Goal: Task Accomplishment & Management: Manage account settings

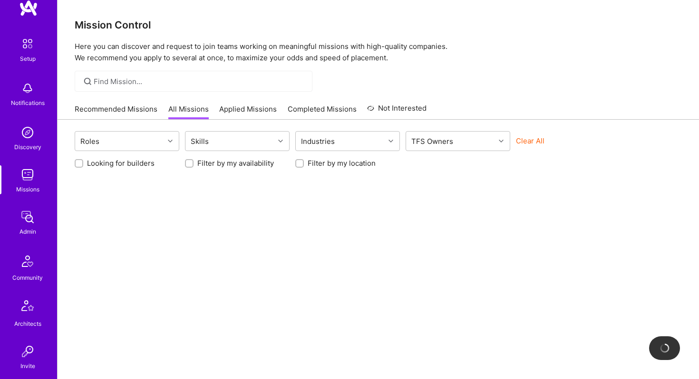
scroll to position [22, 0]
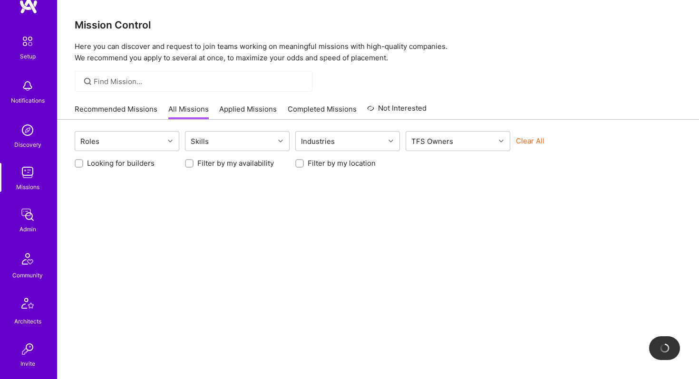
click at [32, 215] on img at bounding box center [27, 214] width 19 height 19
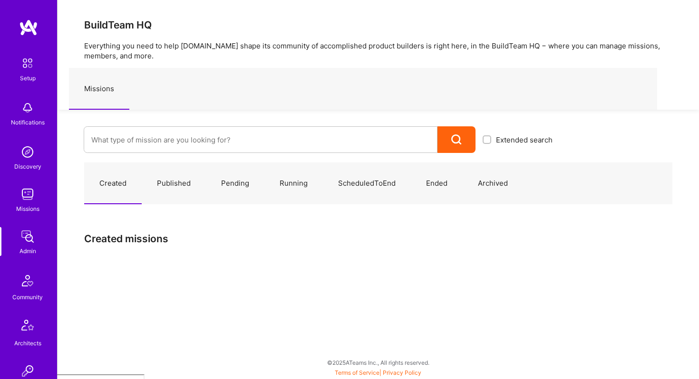
click at [31, 198] on img at bounding box center [27, 194] width 19 height 19
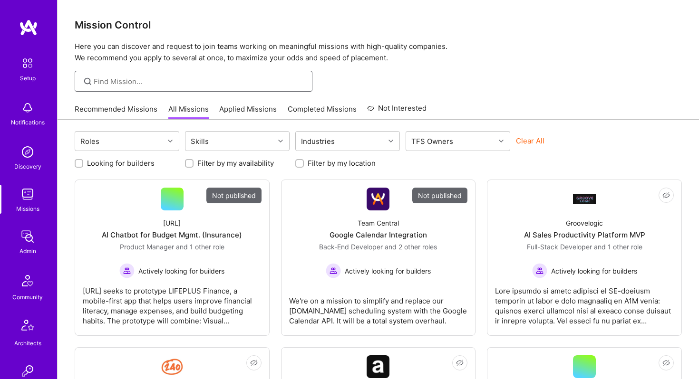
click at [127, 86] on input at bounding box center [199, 82] width 211 height 10
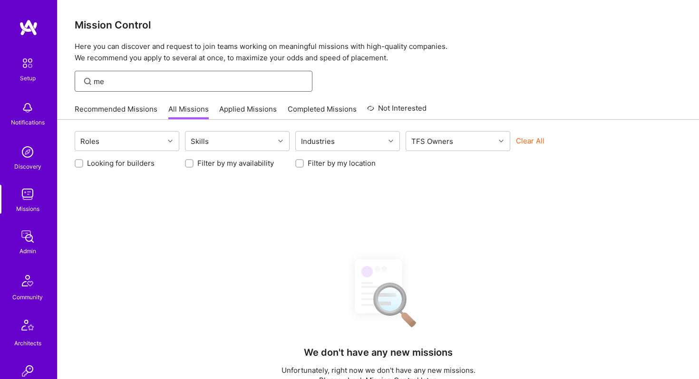
type input "m"
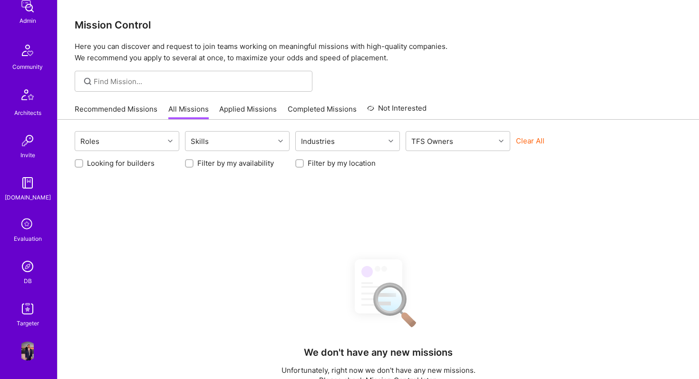
click at [28, 268] on img at bounding box center [27, 266] width 19 height 19
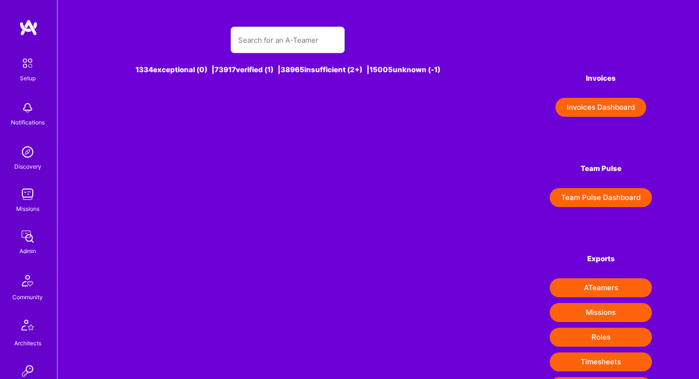
click at [29, 233] on img at bounding box center [27, 236] width 19 height 19
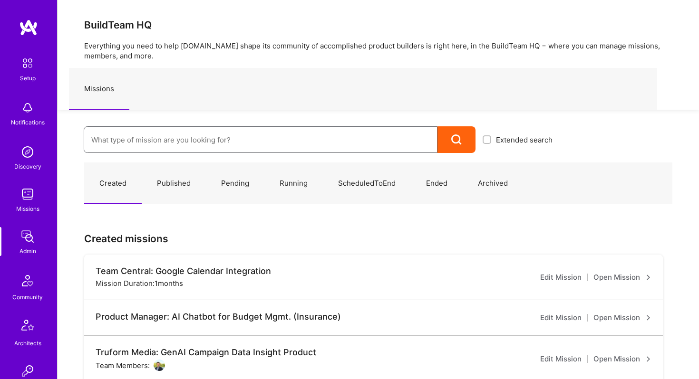
click at [161, 141] on input at bounding box center [260, 140] width 338 height 24
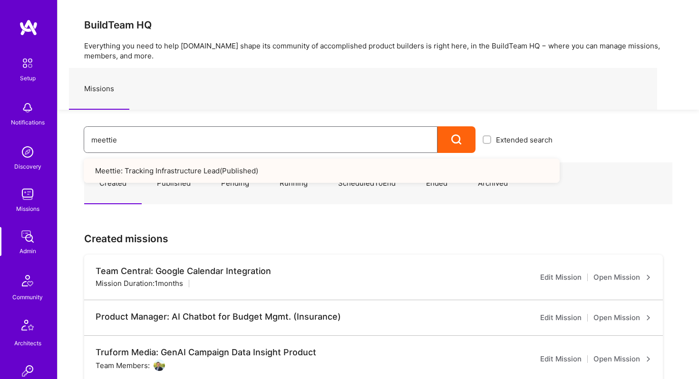
type input "meettie"
click at [171, 173] on link "Meettie: Tracking Infrastructure Lead ( Published )" at bounding box center [322, 171] width 476 height 24
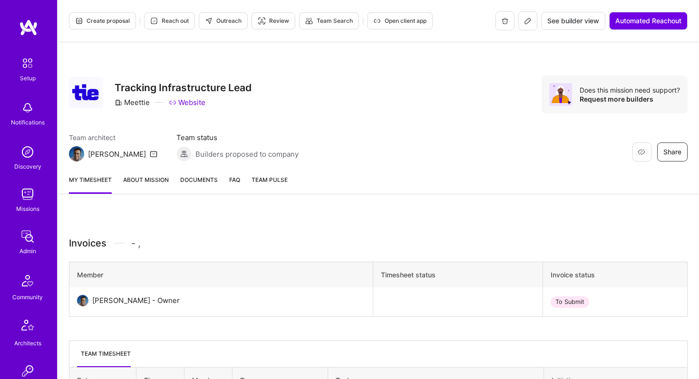
click at [527, 24] on icon at bounding box center [528, 21] width 8 height 8
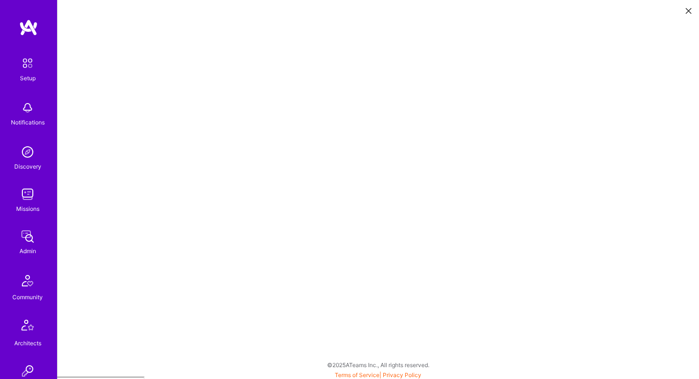
scroll to position [2, 0]
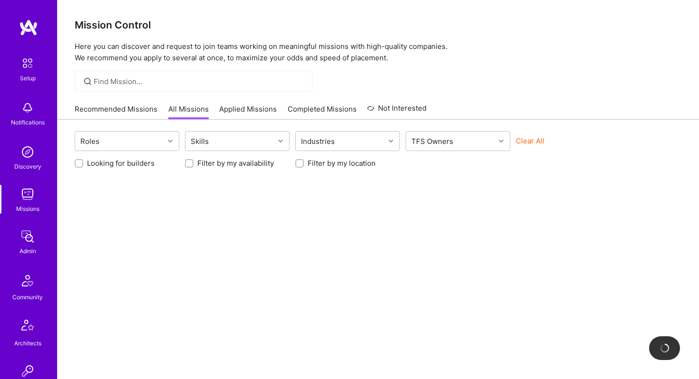
click at [135, 75] on div at bounding box center [194, 81] width 238 height 21
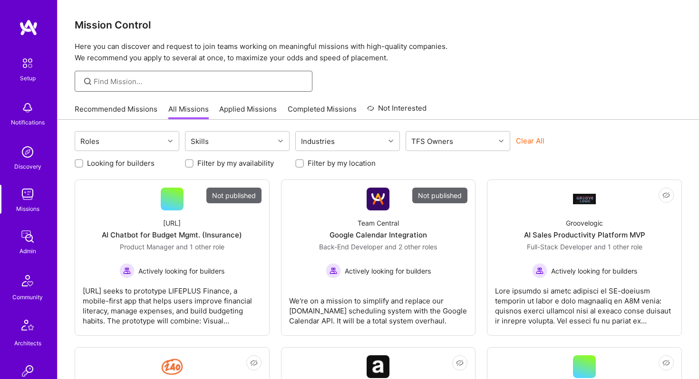
click at [130, 83] on input at bounding box center [199, 82] width 211 height 10
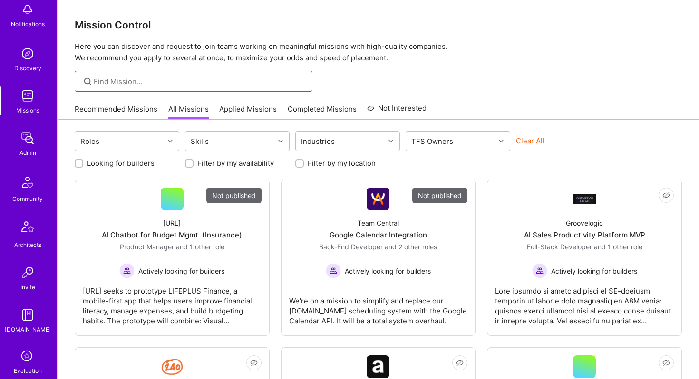
scroll to position [103, 0]
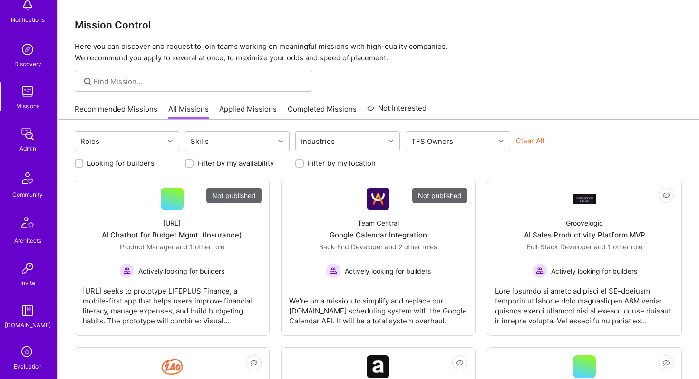
click at [27, 144] on div "Admin" at bounding box center [27, 149] width 17 height 10
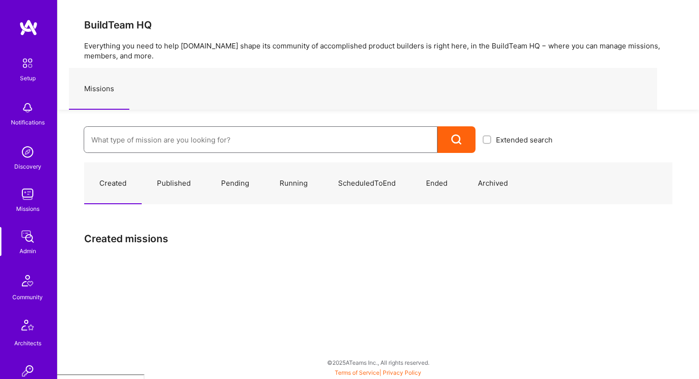
click at [128, 147] on input at bounding box center [260, 140] width 338 height 24
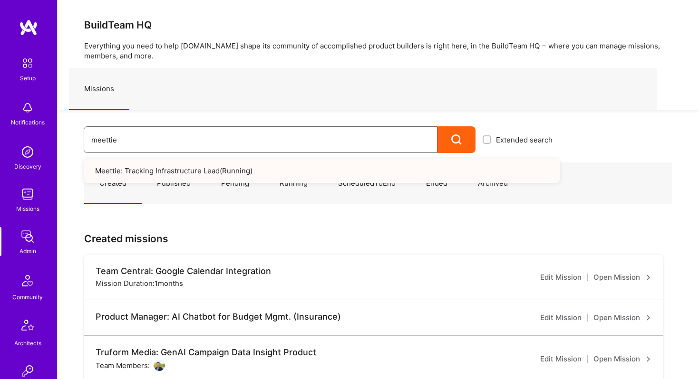
type input "meettie"
click at [137, 164] on link "Meettie: Tracking Infrastructure Lead ( Running )" at bounding box center [322, 171] width 476 height 24
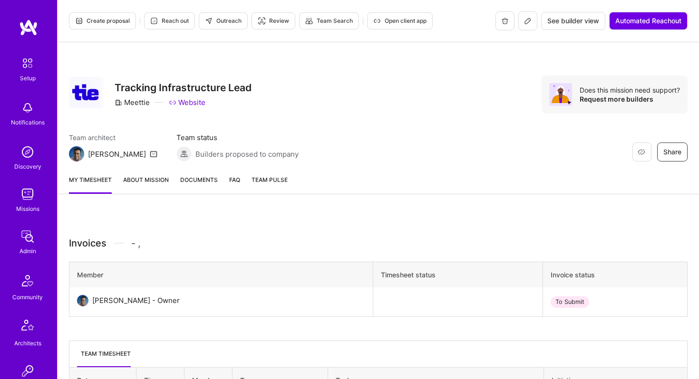
click at [523, 30] on button at bounding box center [527, 20] width 19 height 19
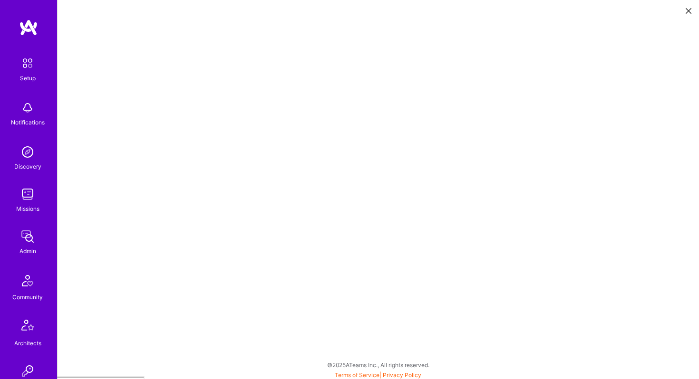
click at [26, 205] on div "Missions" at bounding box center [27, 209] width 23 height 10
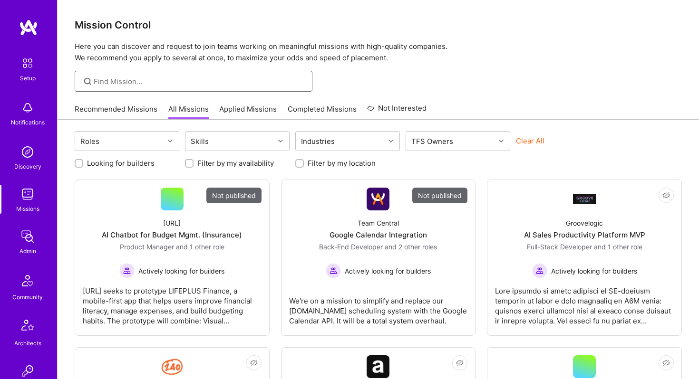
click at [129, 79] on input at bounding box center [199, 82] width 211 height 10
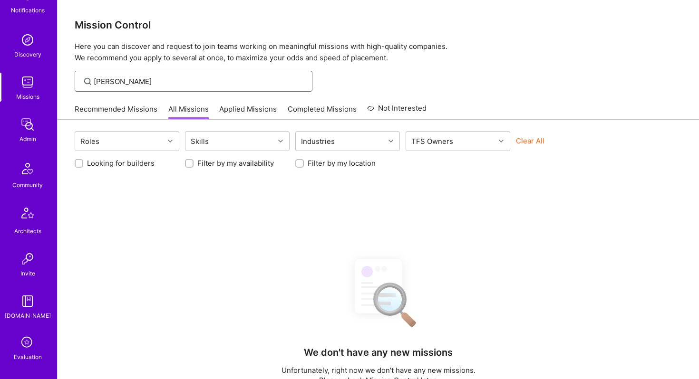
scroll to position [58, 0]
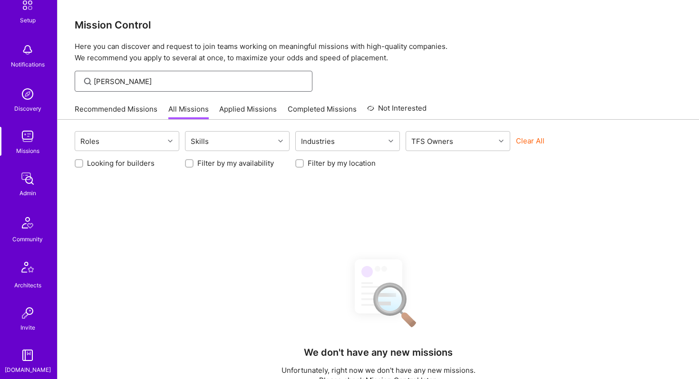
type input "Robyn"
click at [32, 185] on img at bounding box center [27, 178] width 19 height 19
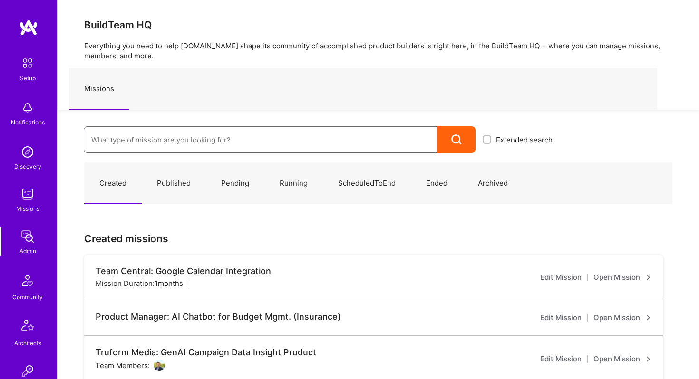
click at [133, 137] on input at bounding box center [260, 140] width 338 height 24
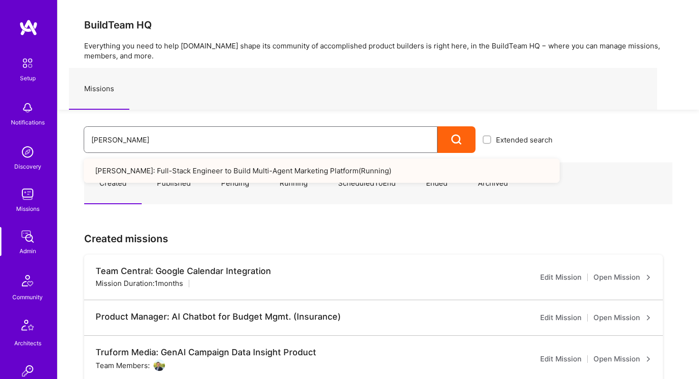
type input "Robyn"
click at [146, 167] on link "Robynn AI: Full-Stack Engineer to Build Multi-Agent Marketing Platform ( Runnin…" at bounding box center [322, 171] width 476 height 24
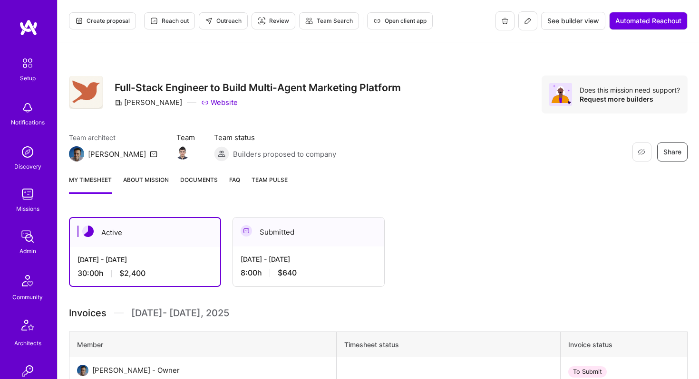
click at [525, 20] on icon at bounding box center [528, 21] width 8 height 8
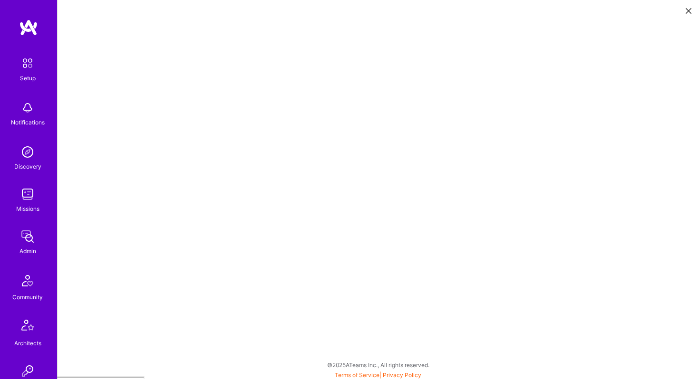
click at [36, 30] on img at bounding box center [28, 27] width 19 height 17
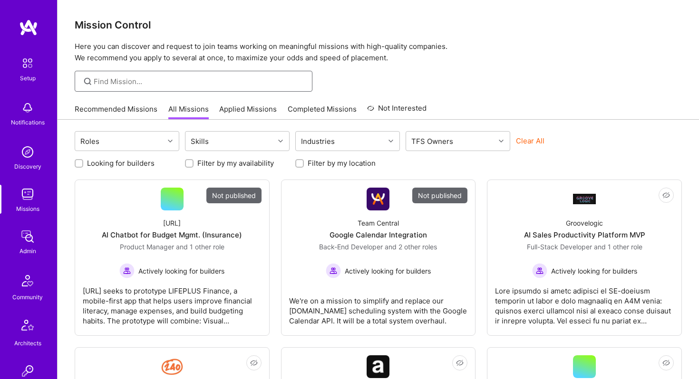
click at [166, 83] on input at bounding box center [199, 82] width 211 height 10
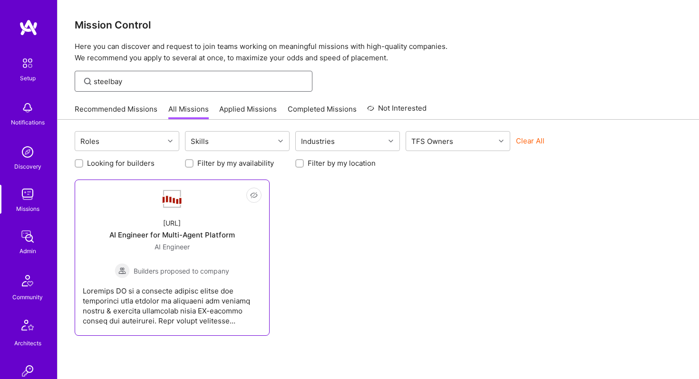
type input "steelbay"
click at [152, 230] on div "AI Engineer for Multi-Agent Platform" at bounding box center [171, 235] width 125 height 10
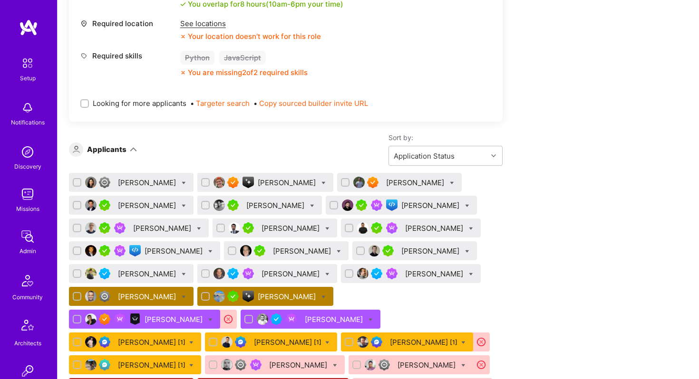
scroll to position [500, 0]
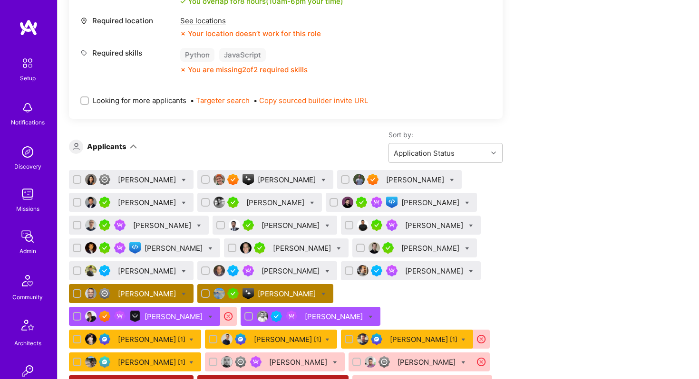
click at [144, 289] on div "Benjamin Elkrieff" at bounding box center [148, 294] width 60 height 10
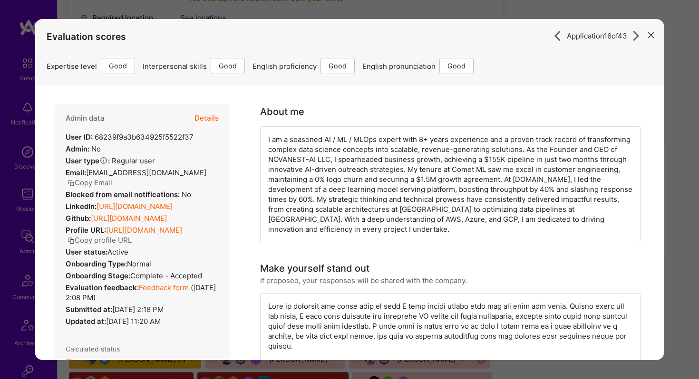
scroll to position [498, 0]
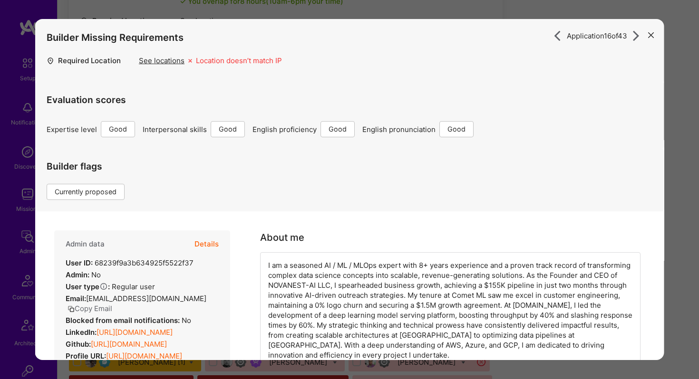
click at [204, 245] on button "Details" at bounding box center [206, 244] width 24 height 28
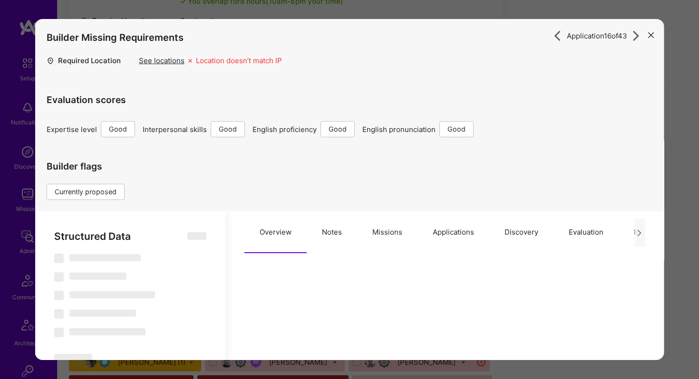
select select "Right Now"
select select "4"
select select "6"
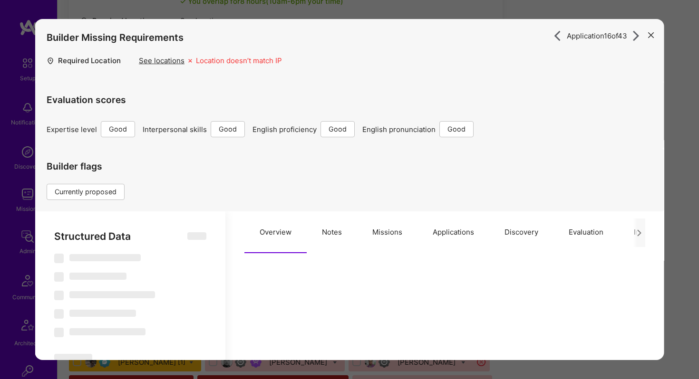
select select "US"
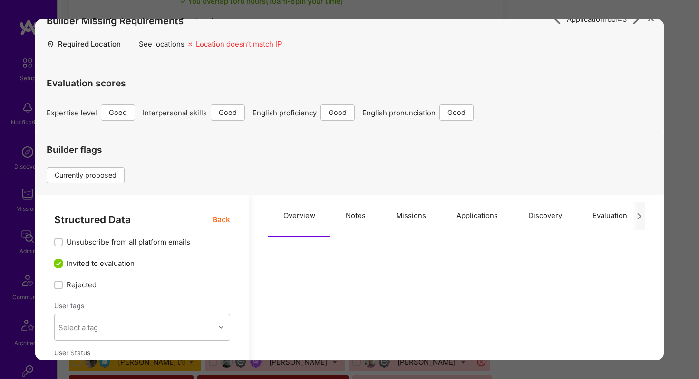
scroll to position [19, 0]
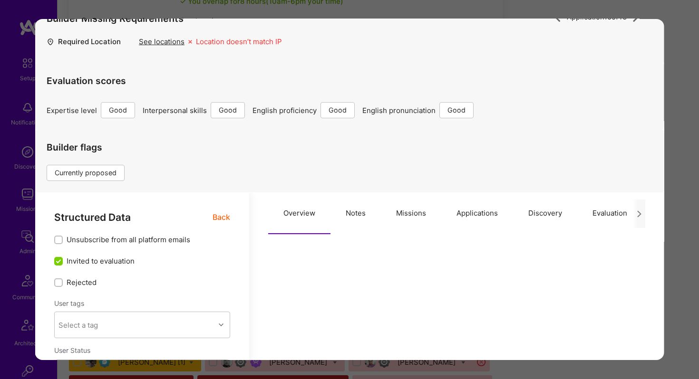
click at [474, 214] on button "Applications" at bounding box center [477, 213] width 72 height 42
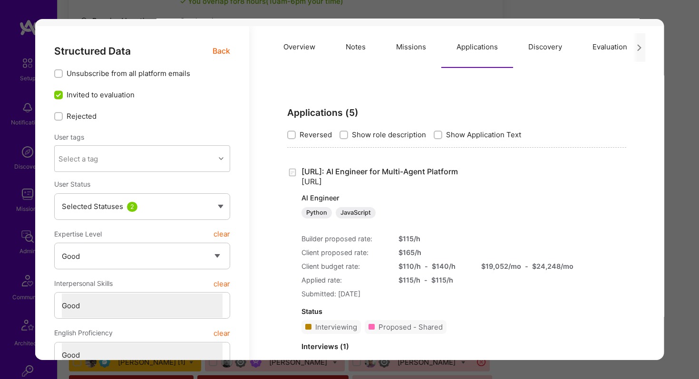
scroll to position [170, 0]
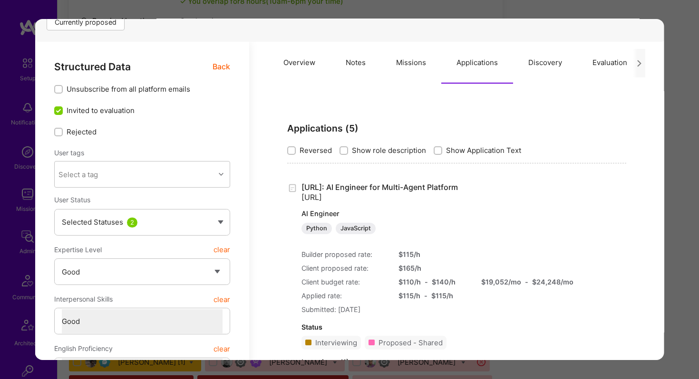
click at [404, 60] on button "Missions" at bounding box center [411, 63] width 60 height 42
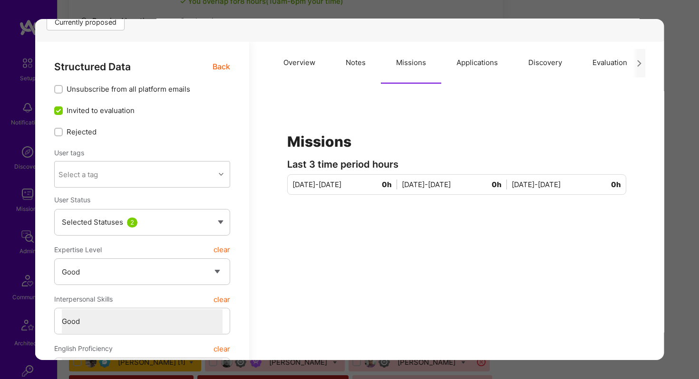
click at [481, 67] on button "Applications" at bounding box center [477, 63] width 72 height 42
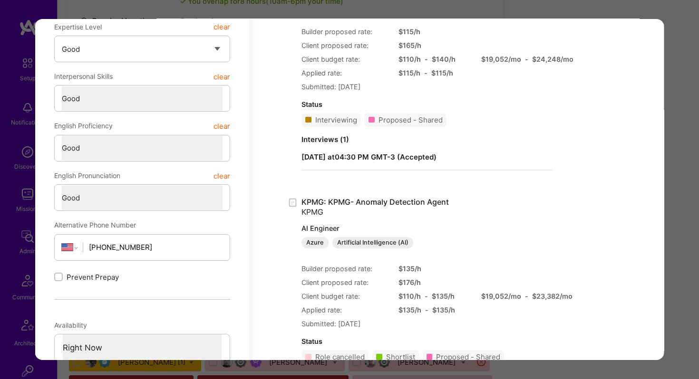
scroll to position [269, 0]
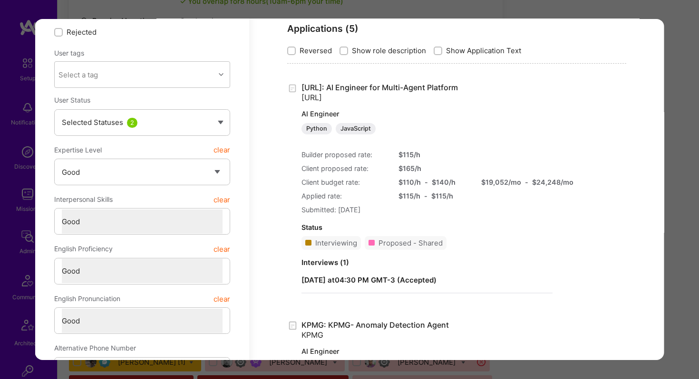
click at [545, 17] on div "Application 16 of 43 Builder Missing Requirements Required Location See locatio…" at bounding box center [349, 189] width 699 height 379
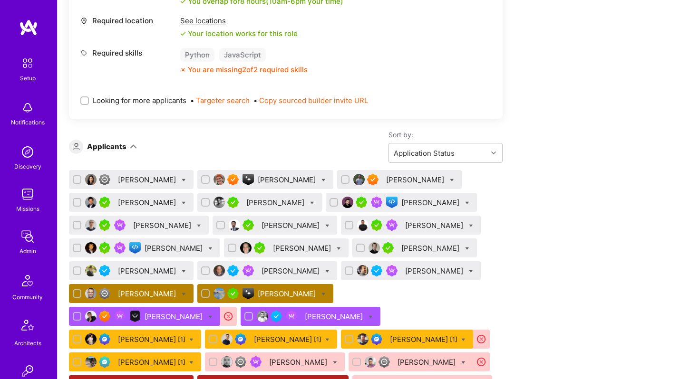
click at [138, 295] on div "Benjamin Elkrieff" at bounding box center [148, 294] width 60 height 10
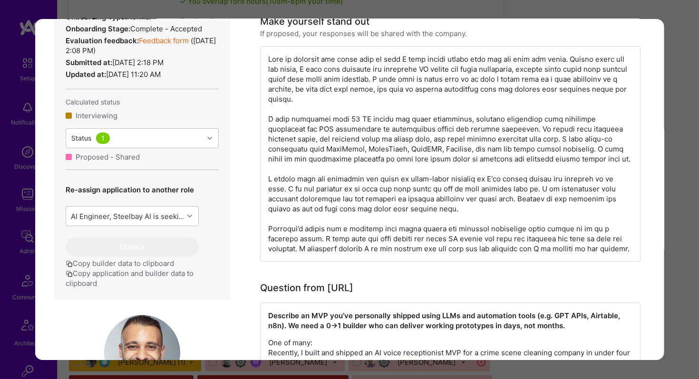
scroll to position [109, 0]
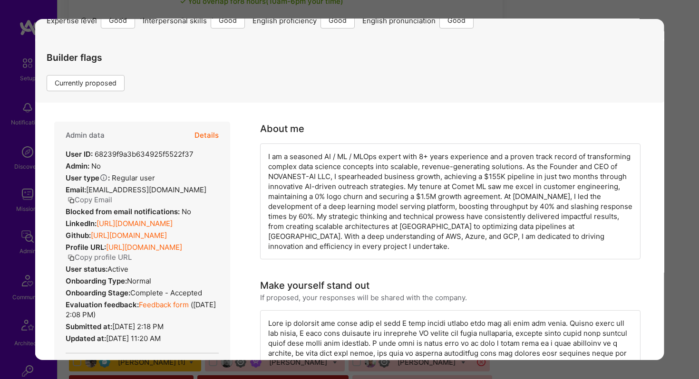
click at [100, 201] on button "Copy Email" at bounding box center [89, 200] width 45 height 10
click at [196, 9] on div "Application 16 of 43 Builder Missing Requirements Required Location See locatio…" at bounding box center [349, 189] width 699 height 379
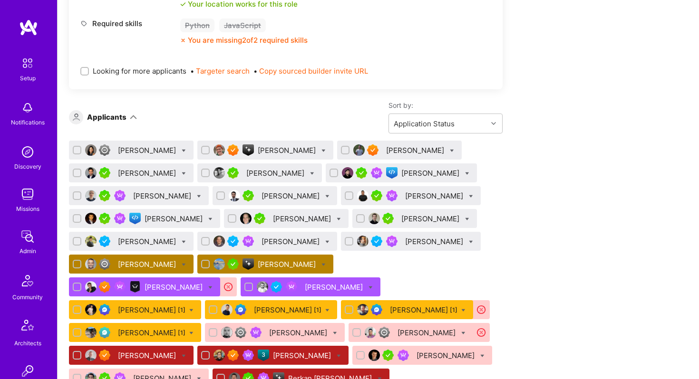
scroll to position [527, 0]
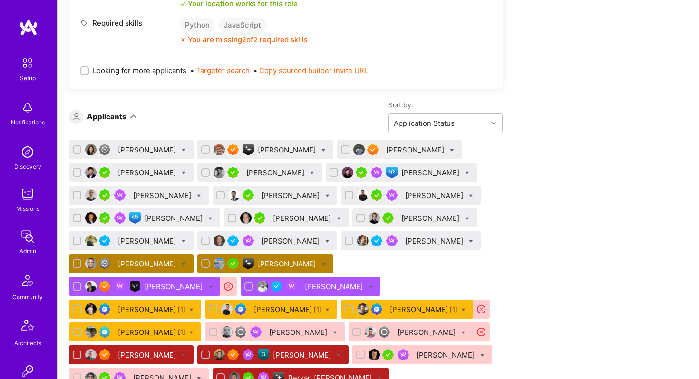
click at [305, 288] on div "Siavosh Zarrasvand" at bounding box center [335, 287] width 60 height 10
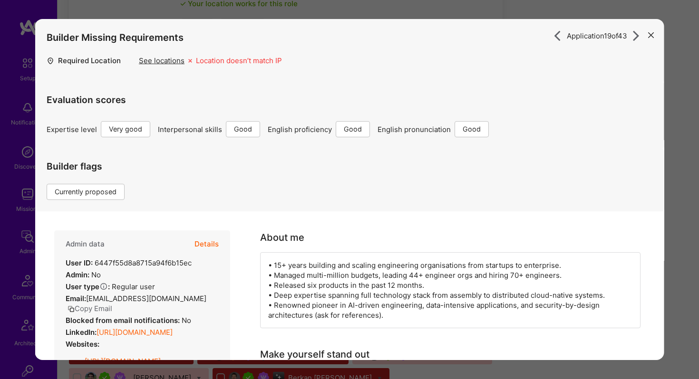
click at [651, 33] on icon "modal" at bounding box center [651, 35] width 6 height 6
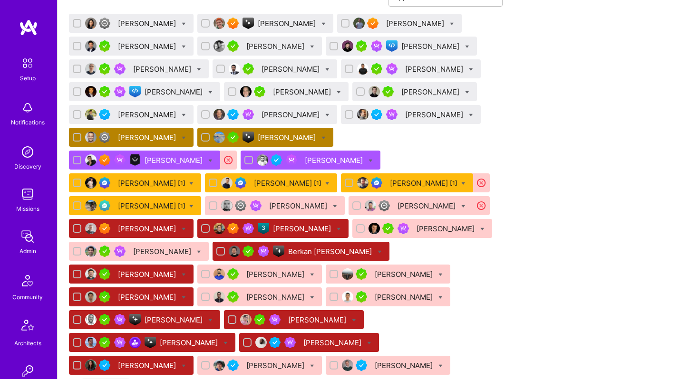
scroll to position [703, 0]
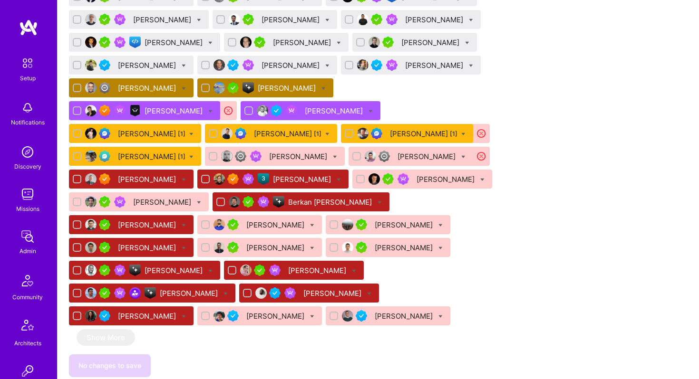
click at [152, 90] on div "Benjamin Elkrieff" at bounding box center [148, 88] width 60 height 10
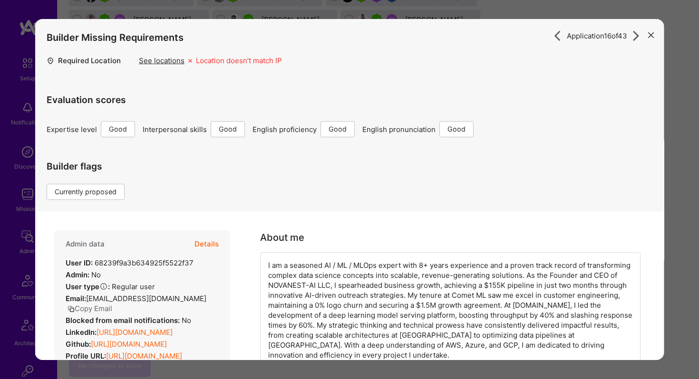
click at [101, 300] on span "benjaminelkrieff@gmail.com" at bounding box center [146, 298] width 120 height 9
click at [69, 307] on icon "modal" at bounding box center [70, 309] width 7 height 7
click at [94, 7] on div "Application 16 of 43 Builder Missing Requirements Required Location See locatio…" at bounding box center [349, 189] width 699 height 379
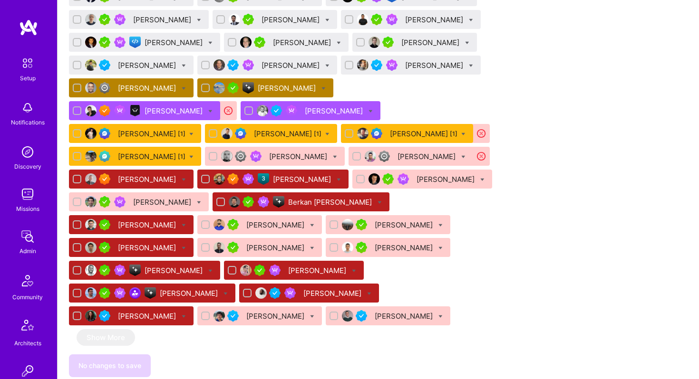
click at [29, 29] on img at bounding box center [28, 27] width 19 height 17
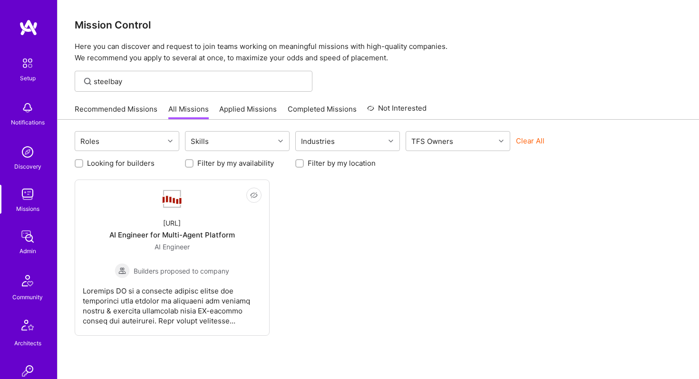
click at [25, 194] on img at bounding box center [27, 194] width 19 height 19
click at [209, 83] on input "steelbay" at bounding box center [199, 82] width 211 height 10
type input "s"
click at [21, 207] on div "Missions" at bounding box center [27, 209] width 23 height 10
click at [31, 20] on img at bounding box center [28, 27] width 19 height 17
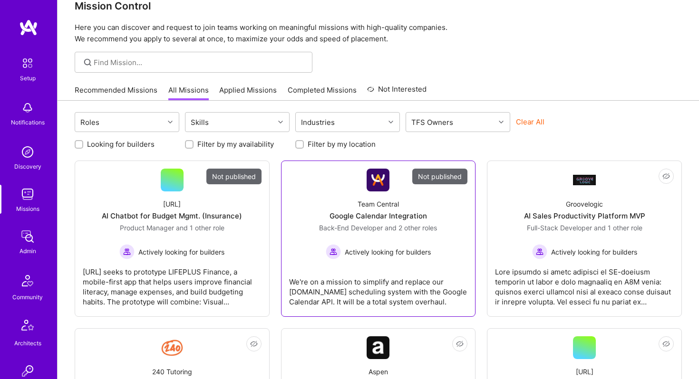
scroll to position [20, 0]
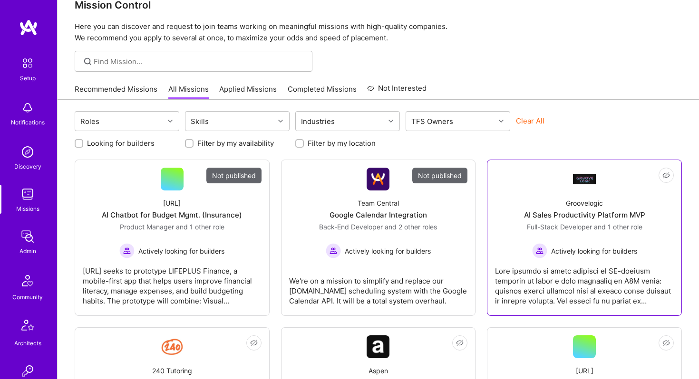
click at [563, 236] on div "Full-Stack Developer and 1 other role Actively looking for builders" at bounding box center [584, 240] width 115 height 37
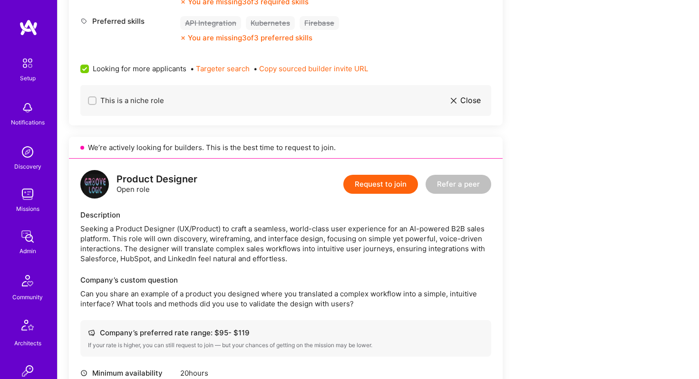
scroll to position [557, 0]
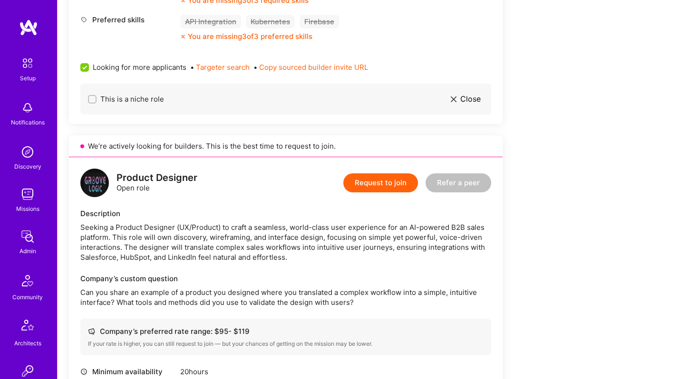
click at [27, 250] on div "Admin" at bounding box center [27, 251] width 17 height 10
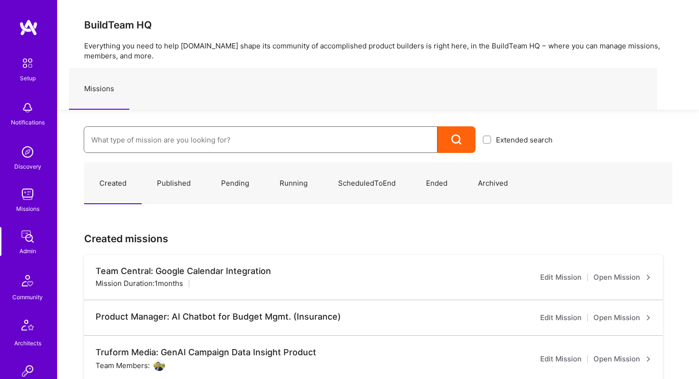
click at [121, 144] on input at bounding box center [260, 140] width 338 height 24
type input "a"
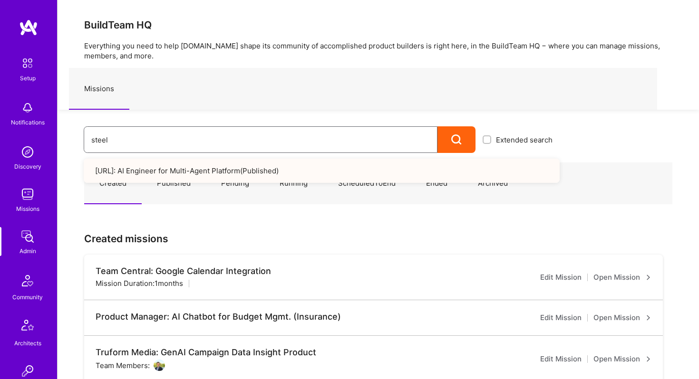
type input "steel"
click at [142, 166] on link "Steelbay.ai: AI Engineer for Multi-Agent Platform ( Published )" at bounding box center [322, 171] width 476 height 24
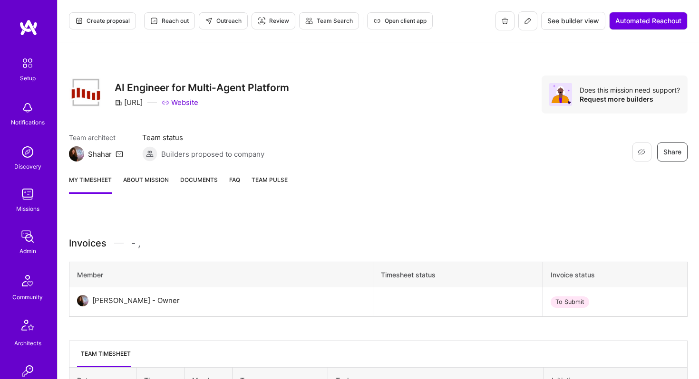
click at [525, 19] on icon at bounding box center [528, 21] width 6 height 6
click at [527, 19] on icon at bounding box center [528, 21] width 8 height 8
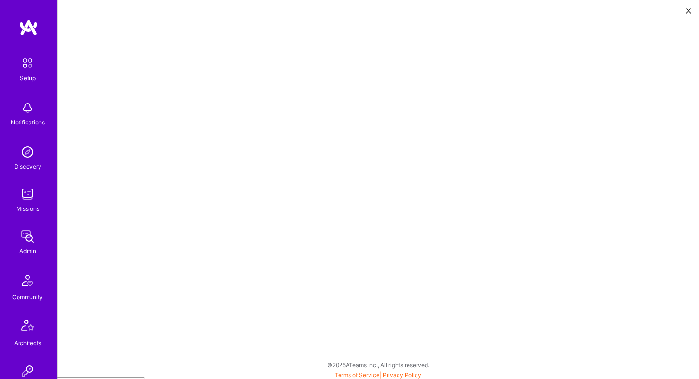
click at [25, 195] on img at bounding box center [27, 194] width 19 height 19
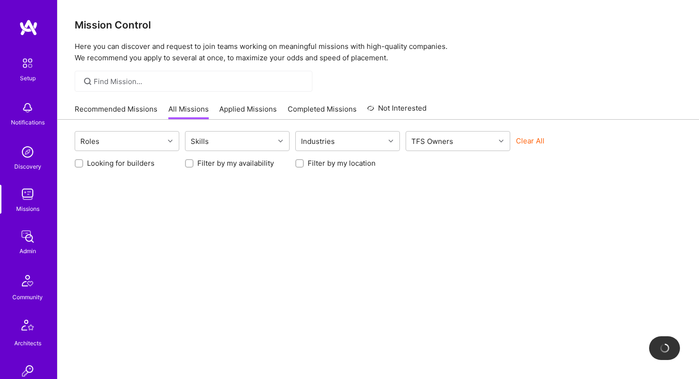
click at [168, 86] on div at bounding box center [194, 81] width 238 height 21
click at [134, 77] on input at bounding box center [199, 82] width 211 height 10
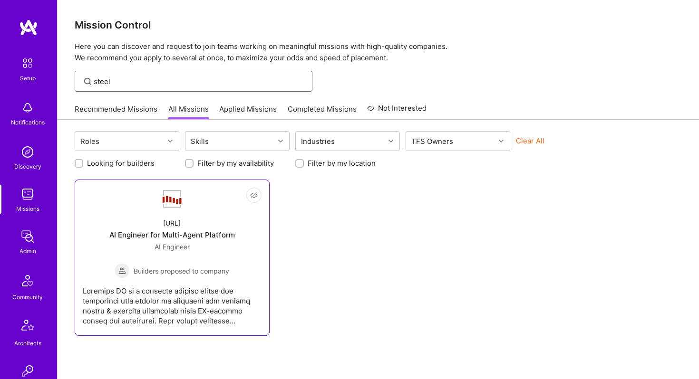
type input "steel"
click at [139, 205] on link "Not Interested Steelbay.ai AI Engineer for Multi-Agent Platform AI Engineer Bui…" at bounding box center [172, 258] width 179 height 140
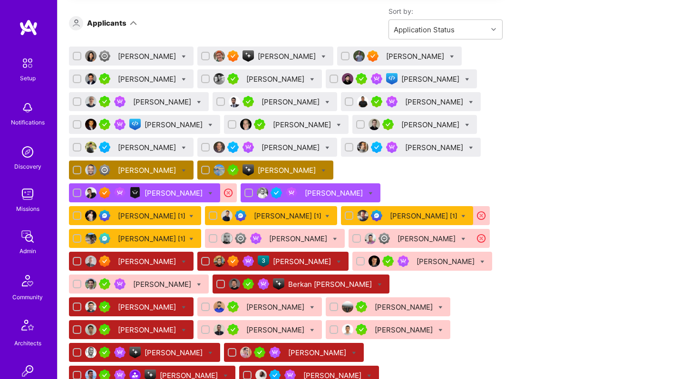
scroll to position [648, 0]
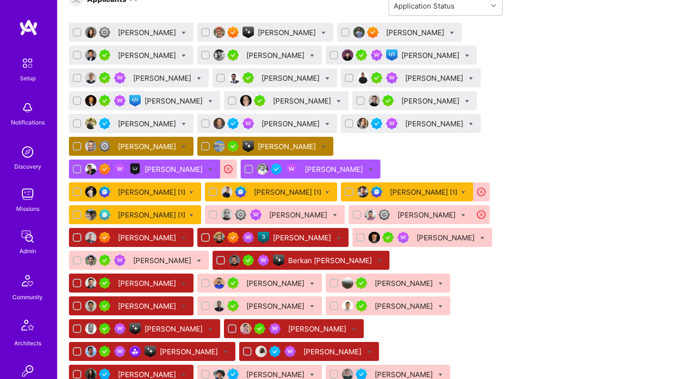
click at [348, 324] on div "Szymon Stasik" at bounding box center [318, 329] width 60 height 10
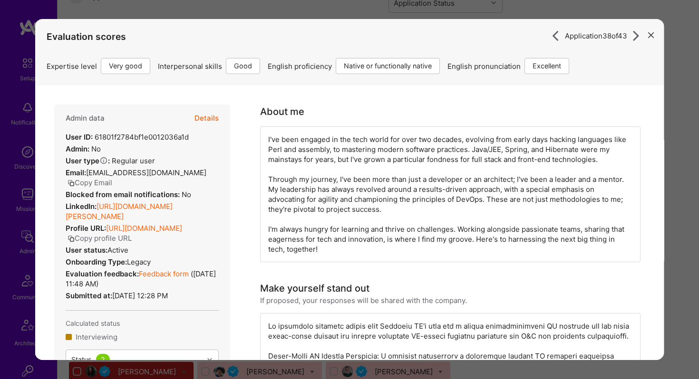
scroll to position [645, 0]
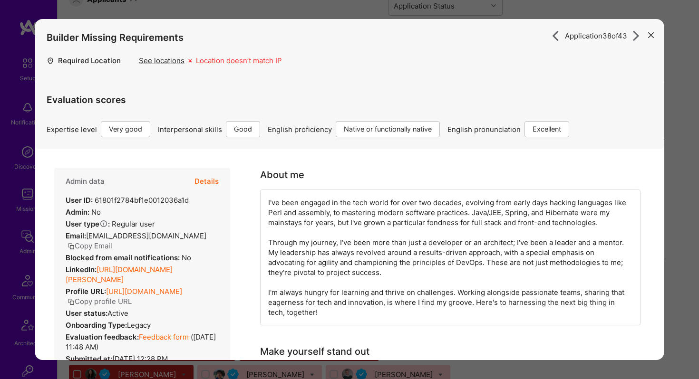
click at [207, 182] on button "Details" at bounding box center [206, 182] width 24 height 28
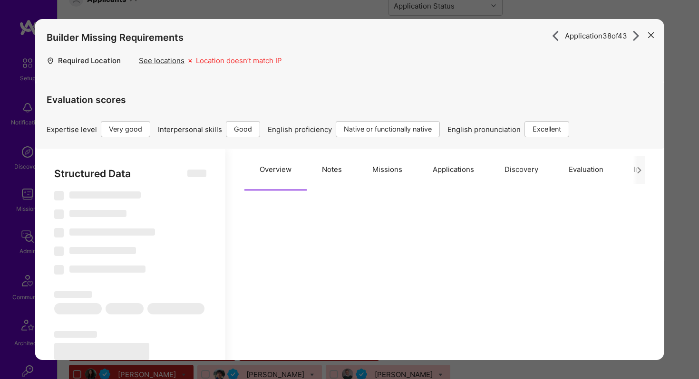
click at [444, 171] on button "Applications" at bounding box center [453, 170] width 72 height 42
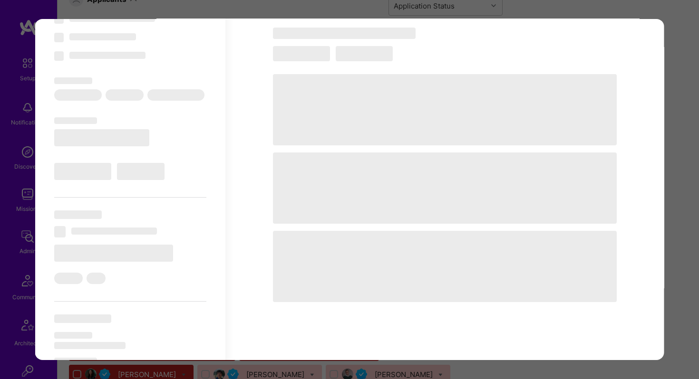
scroll to position [205, 0]
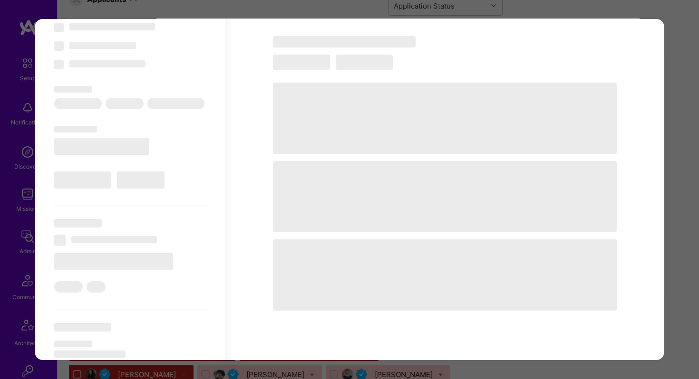
select select "Right Now"
select select "5"
select select "4"
select select "7"
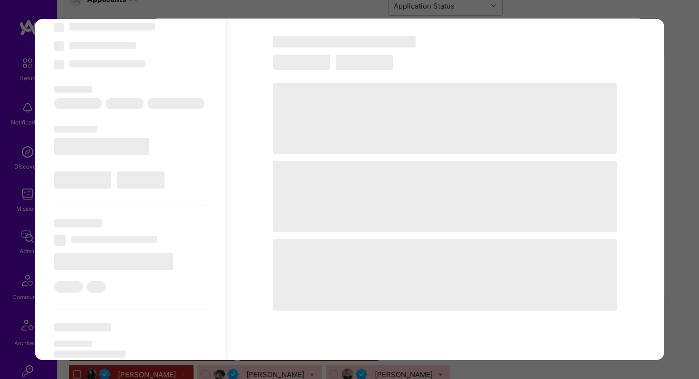
select select "PL"
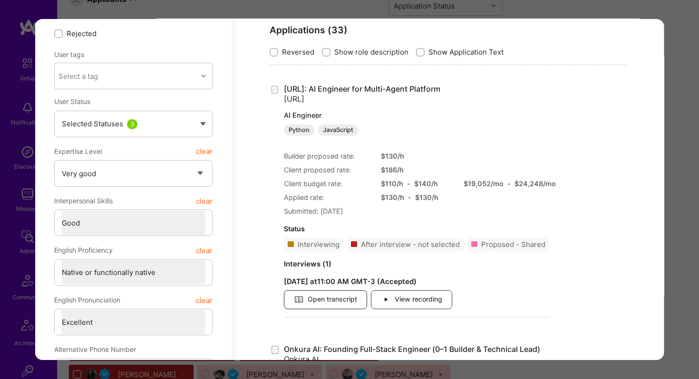
click at [325, 299] on span "Open transcript" at bounding box center [325, 300] width 63 height 10
click at [313, 295] on span "Open transcript" at bounding box center [325, 300] width 63 height 10
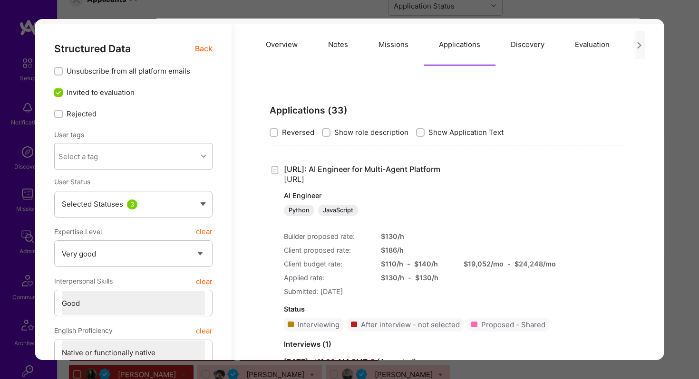
scroll to position [0, 0]
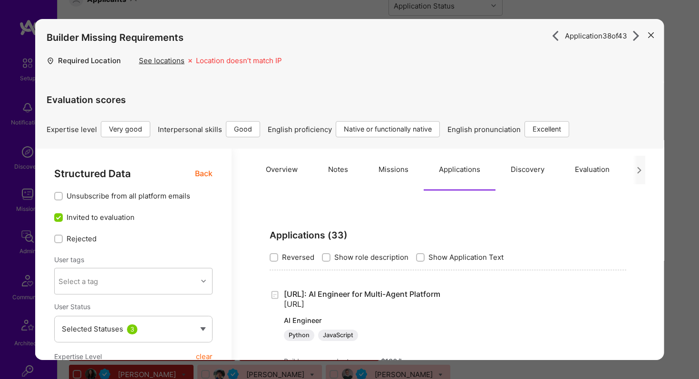
click at [647, 34] on button "modal" at bounding box center [650, 35] width 11 height 16
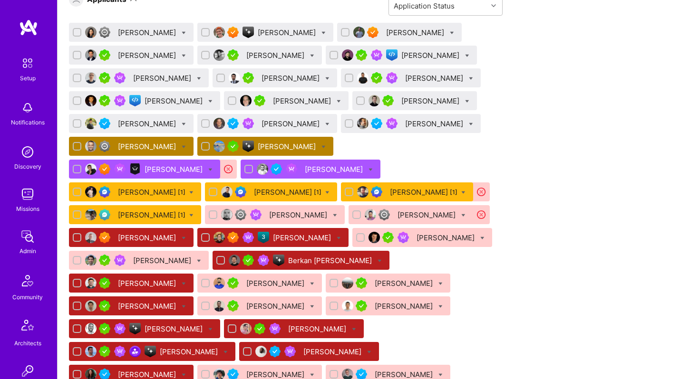
click at [190, 347] on div "Gonçalo Peres" at bounding box center [190, 352] width 60 height 10
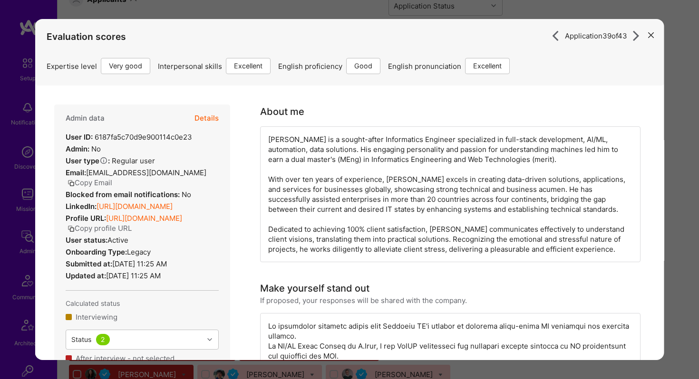
click at [208, 120] on button "Details" at bounding box center [206, 119] width 24 height 28
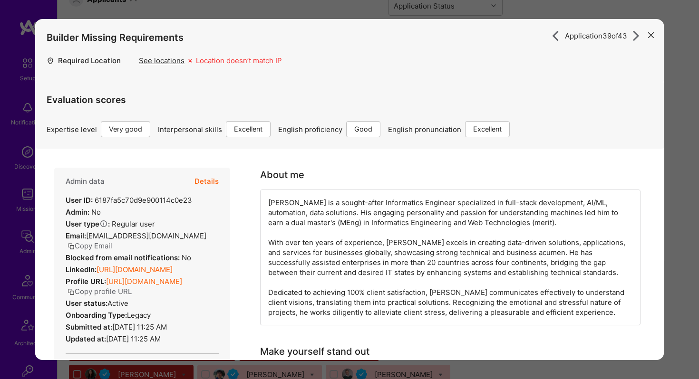
click at [216, 180] on button "Details" at bounding box center [206, 182] width 24 height 28
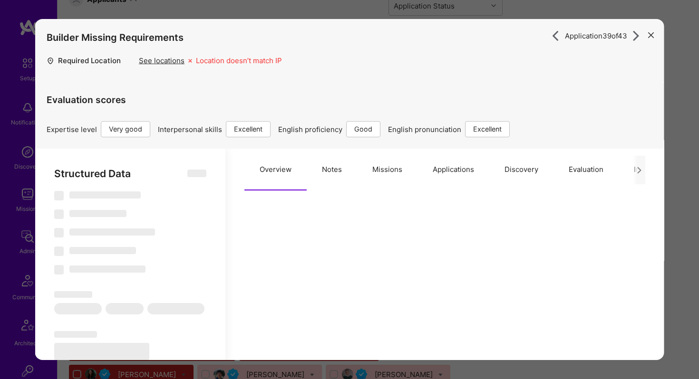
click at [450, 166] on button "Applications" at bounding box center [453, 170] width 72 height 42
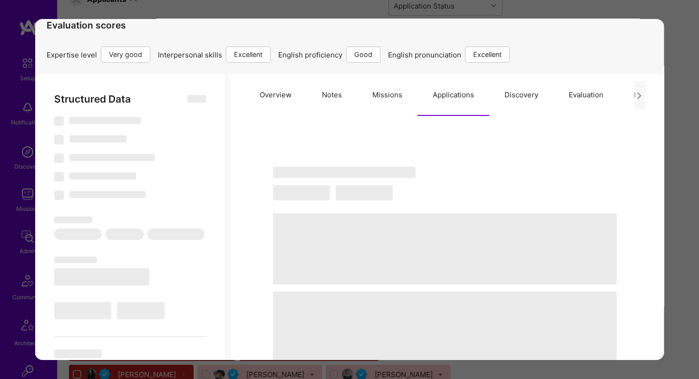
scroll to position [75, 0]
type textarea "x"
select select "Right Now"
select select "5"
select select "7"
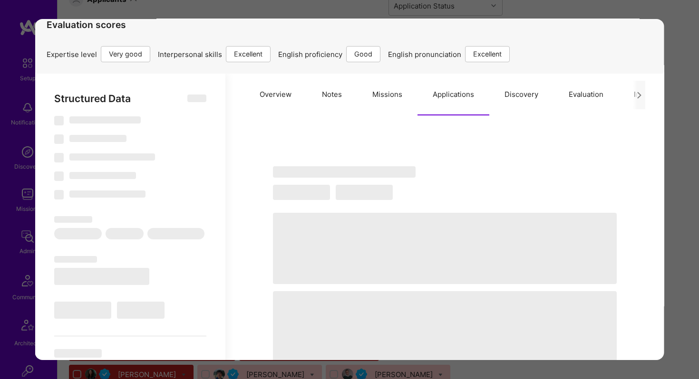
select select "6"
select select "7"
select select "PT"
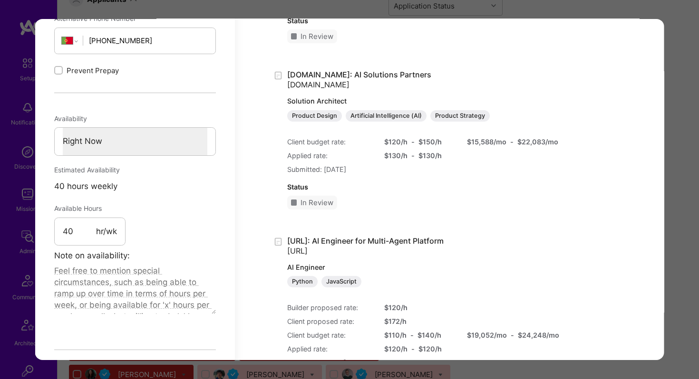
scroll to position [754, 0]
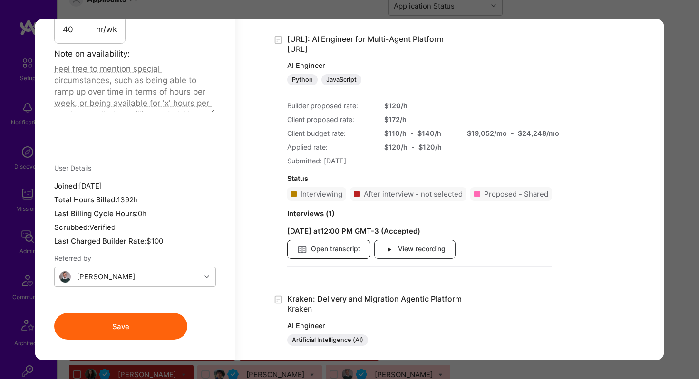
click at [347, 245] on span "Open transcript" at bounding box center [328, 250] width 63 height 10
click at [330, 13] on div "Application 39 of 43 Builder Missing Requirements Required Location See locatio…" at bounding box center [349, 189] width 699 height 379
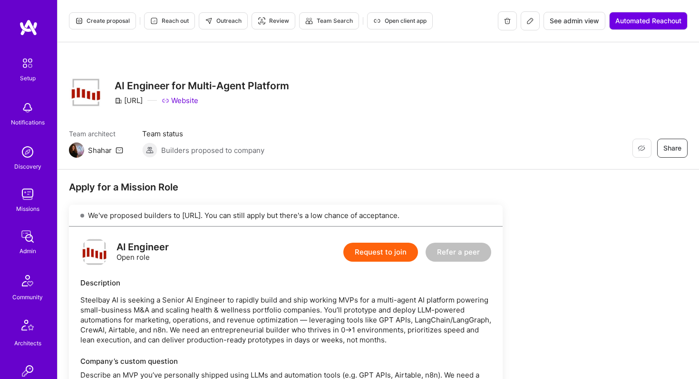
click at [31, 33] on img at bounding box center [28, 27] width 19 height 17
